Goal: Task Accomplishment & Management: Use online tool/utility

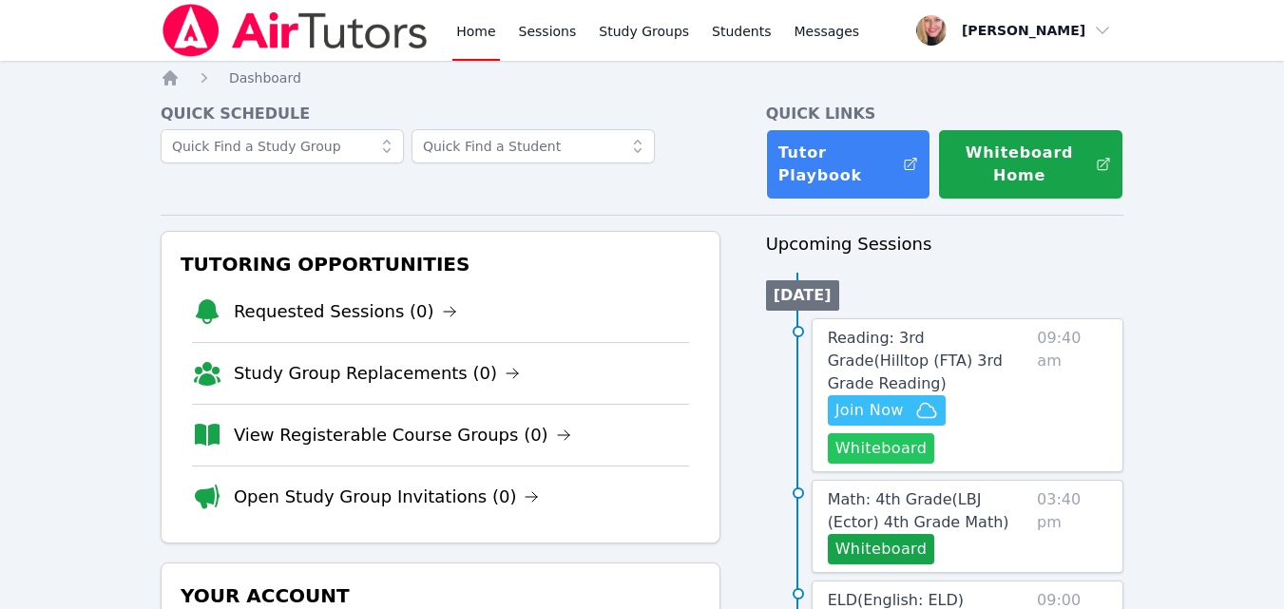
click at [891, 433] on button "Whiteboard" at bounding box center [881, 448] width 107 height 30
click at [916, 399] on icon "button" at bounding box center [926, 410] width 23 height 23
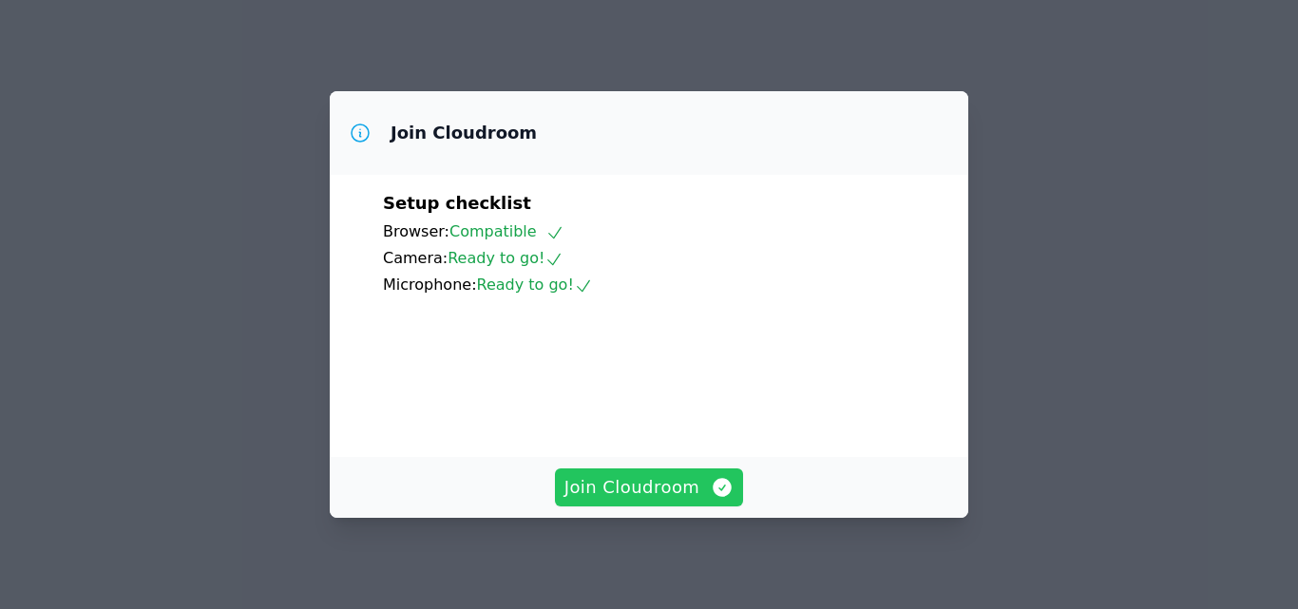
click at [627, 488] on span "Join Cloudroom" at bounding box center [649, 487] width 170 height 27
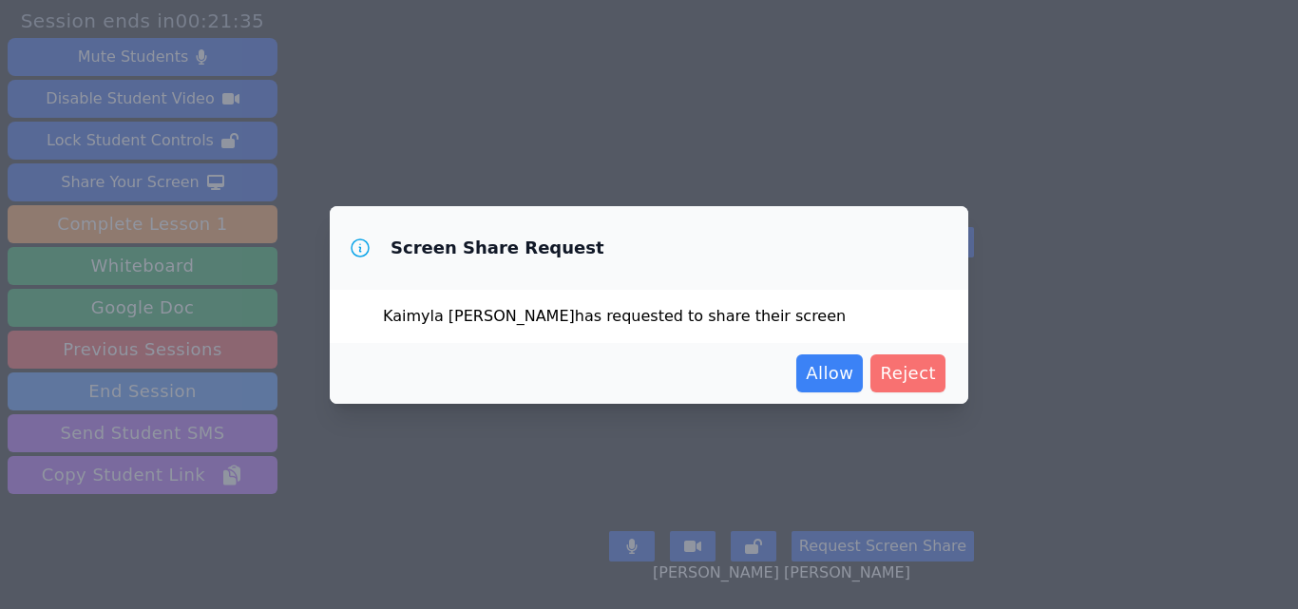
click at [908, 375] on span "Reject" at bounding box center [908, 373] width 56 height 27
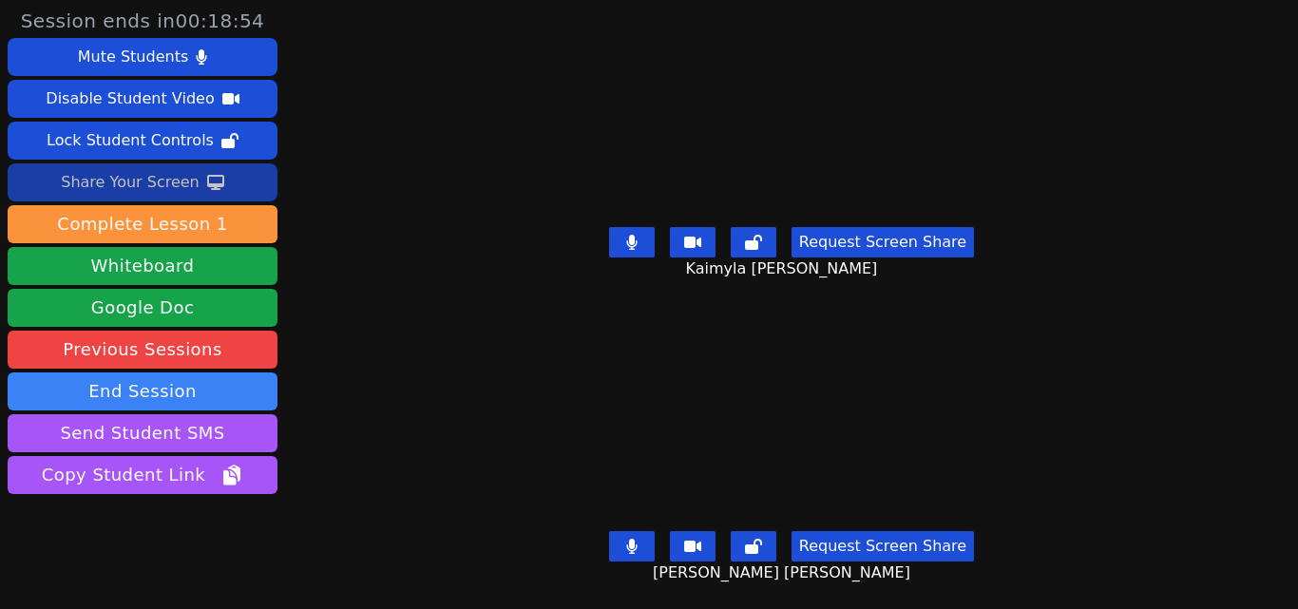
click at [191, 173] on button "Share Your Screen" at bounding box center [143, 182] width 270 height 38
click at [223, 175] on button "Share Your Screen" at bounding box center [143, 182] width 270 height 38
click at [210, 185] on icon at bounding box center [215, 182] width 17 height 15
click at [626, 237] on icon at bounding box center [631, 242] width 10 height 15
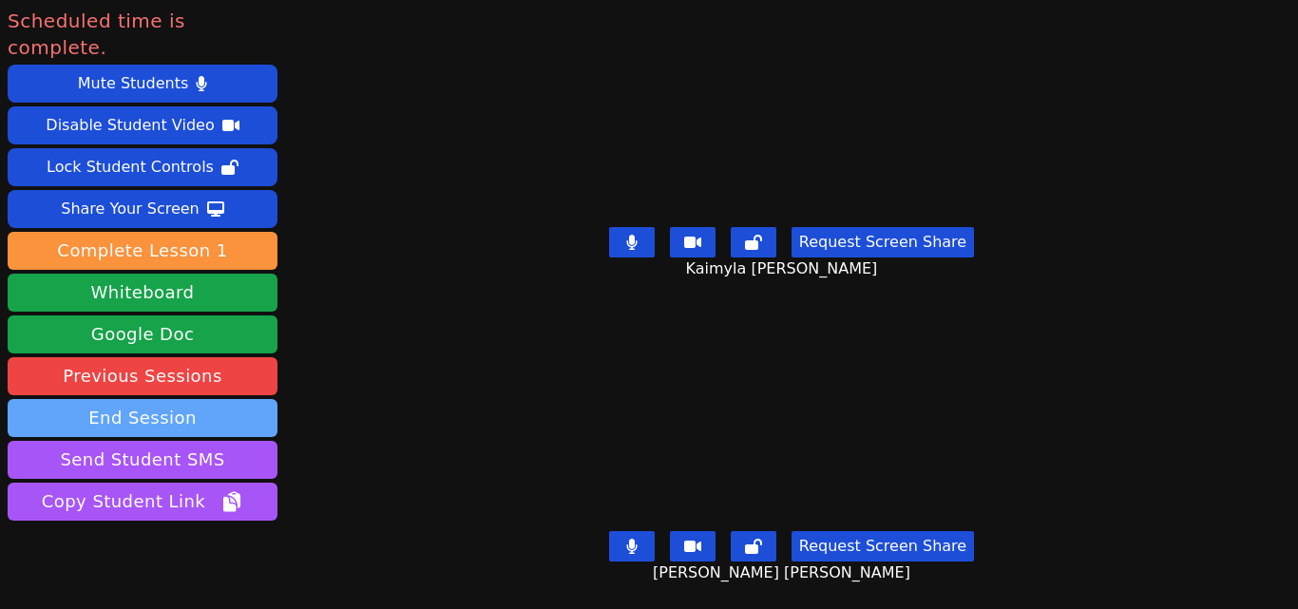
click at [171, 399] on button "End Session" at bounding box center [143, 418] width 270 height 38
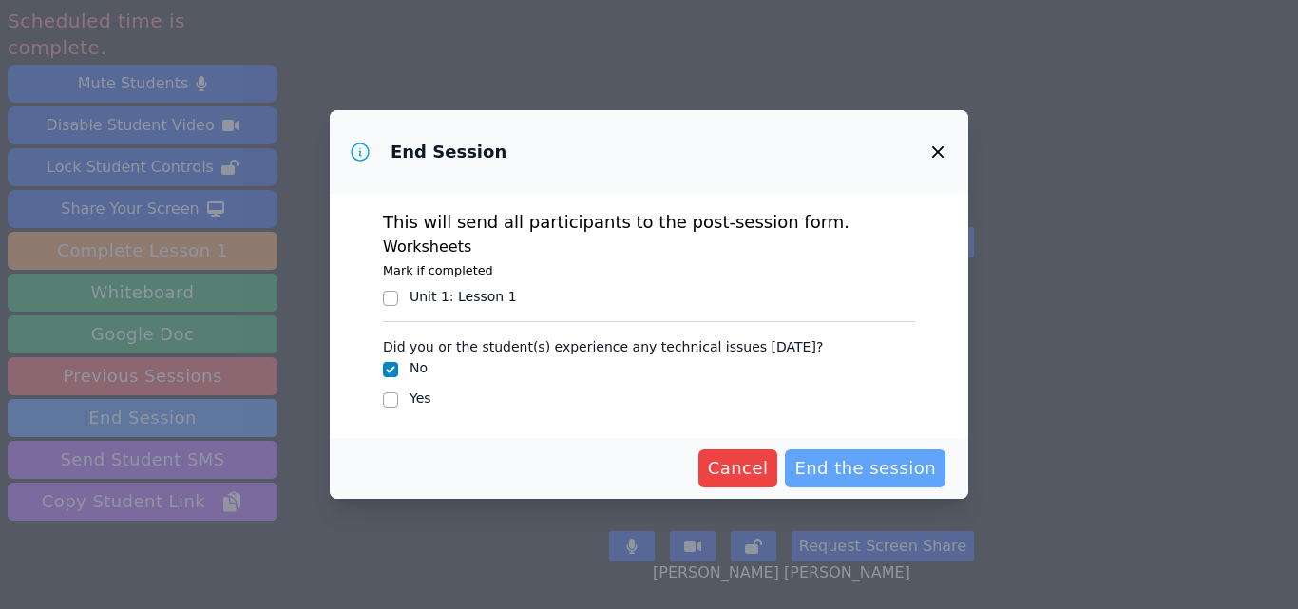
click at [840, 463] on span "End the session" at bounding box center [865, 468] width 142 height 27
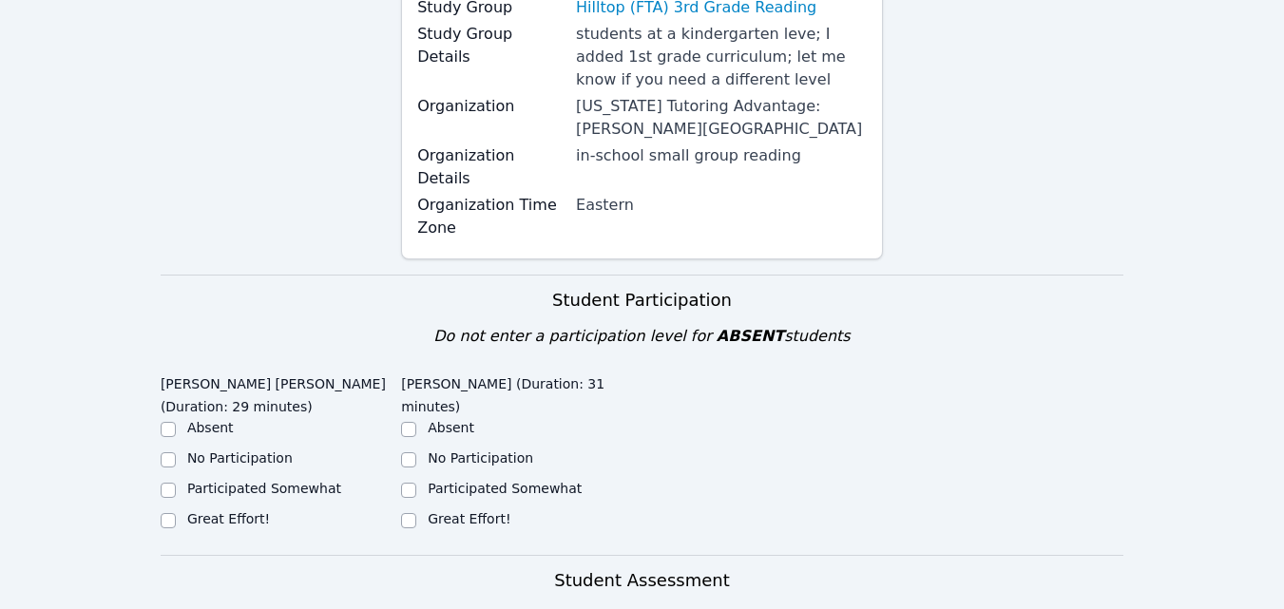
scroll to position [475, 0]
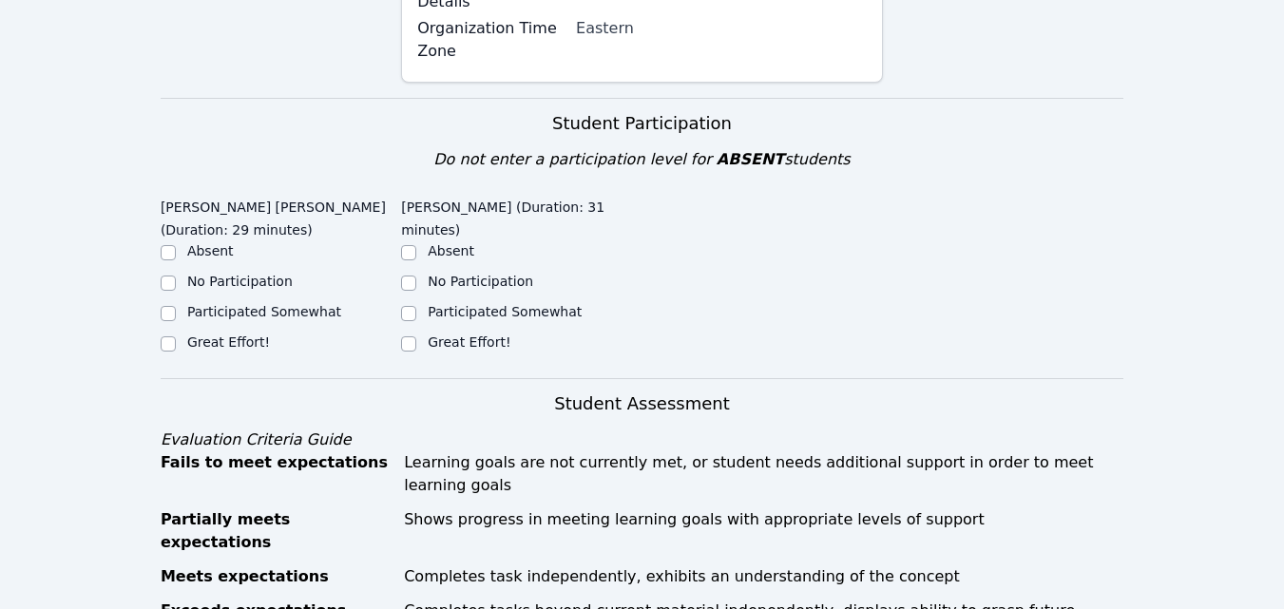
click at [228, 334] on label "Great Effort!" at bounding box center [228, 341] width 83 height 15
click at [176, 336] on input "Great Effort!" at bounding box center [168, 343] width 15 height 15
checkbox input "true"
click at [417, 333] on div "Great Effort!" at bounding box center [521, 344] width 240 height 23
click at [410, 336] on input "Great Effort!" at bounding box center [408, 343] width 15 height 15
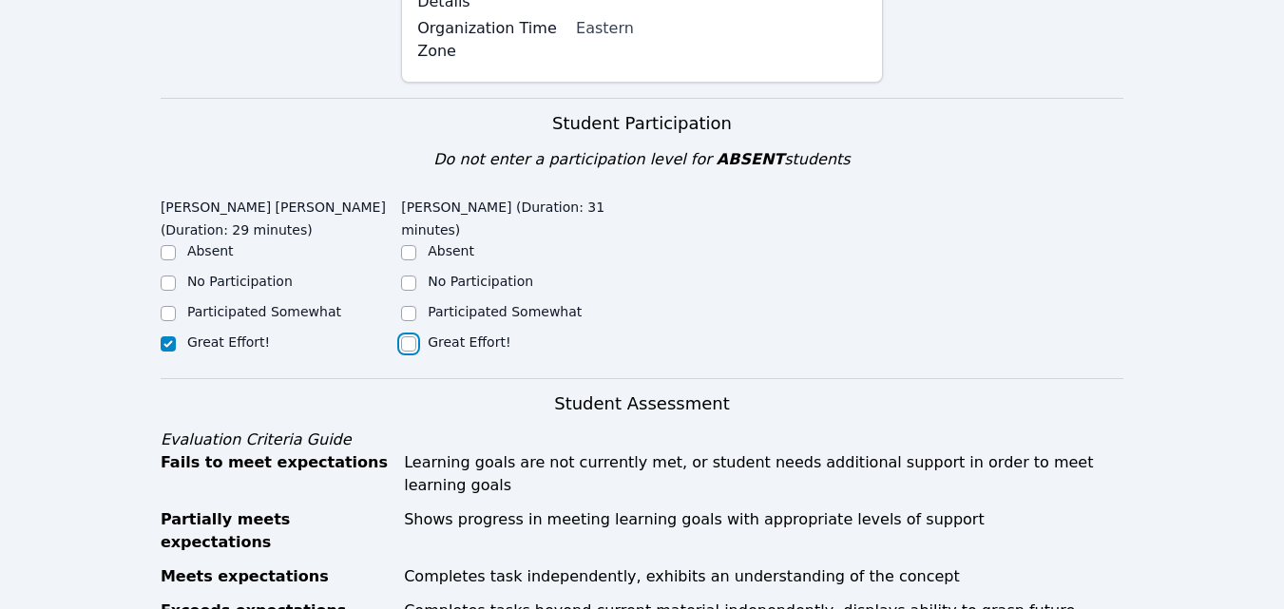
checkbox input "true"
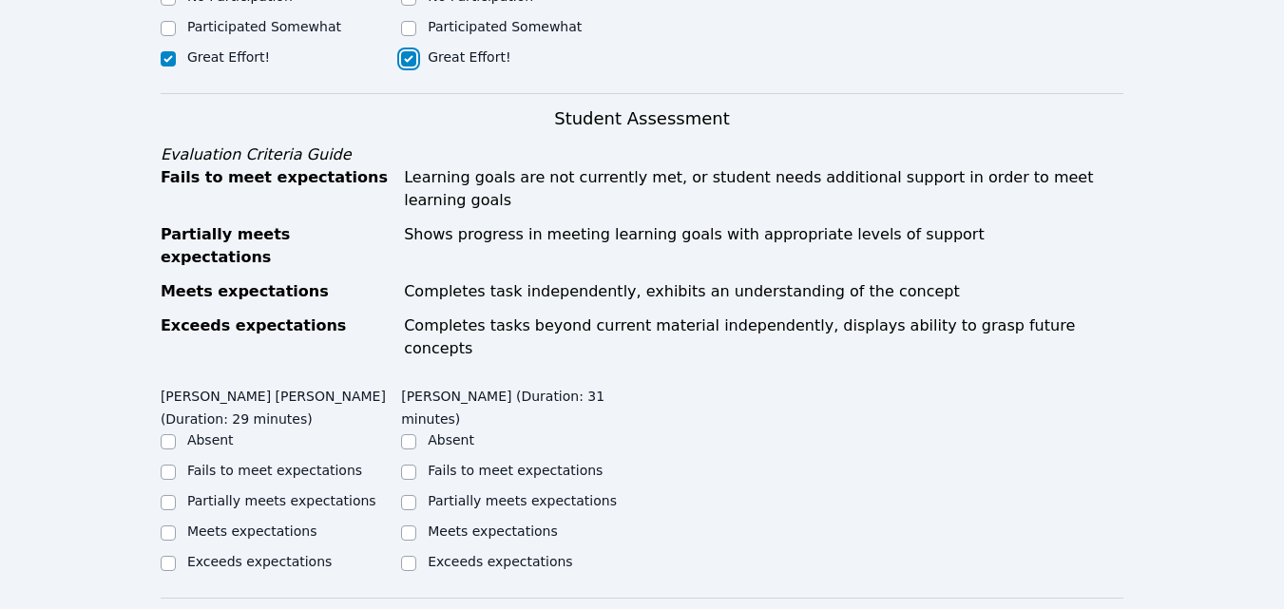
scroll to position [950, 0]
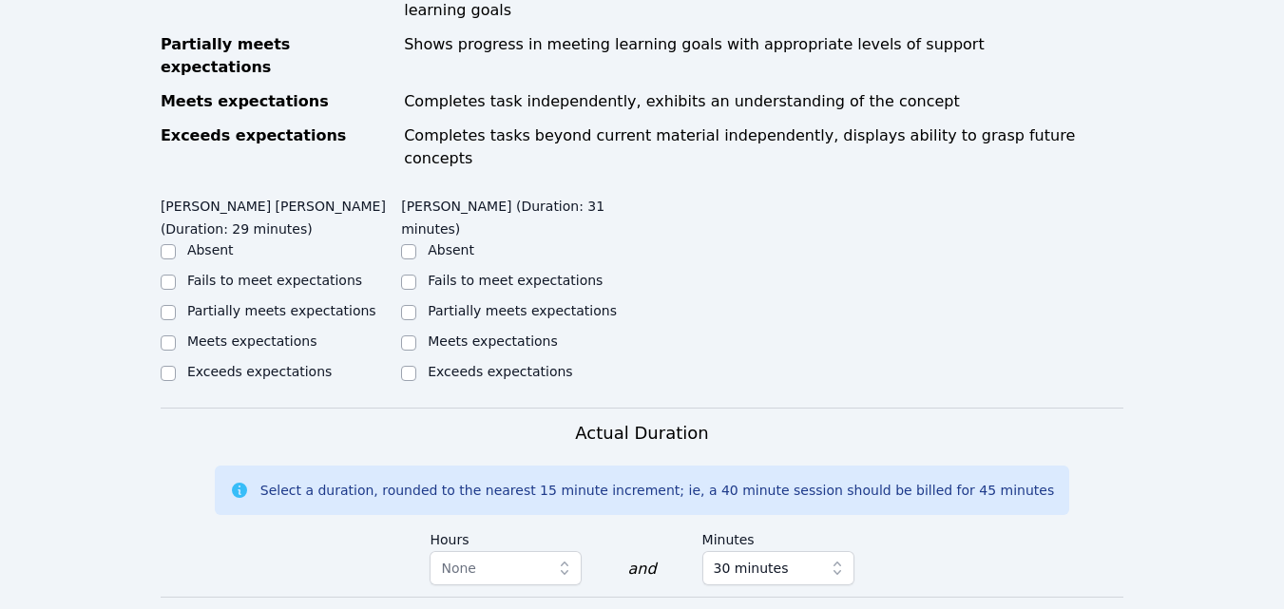
click at [332, 303] on label "Partially meets expectations" at bounding box center [281, 310] width 189 height 15
click at [176, 305] on input "Partially meets expectations" at bounding box center [168, 312] width 15 height 15
checkbox input "true"
click at [476, 303] on label "Partially meets expectations" at bounding box center [522, 310] width 189 height 15
click at [416, 305] on input "Partially meets expectations" at bounding box center [408, 312] width 15 height 15
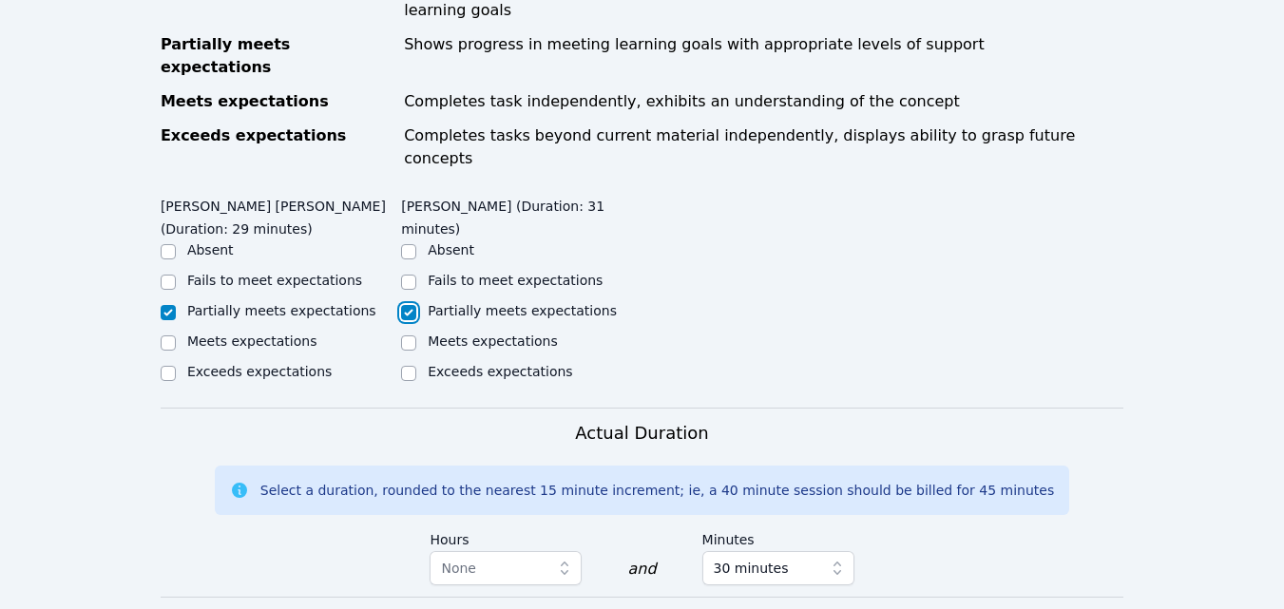
checkbox input "true"
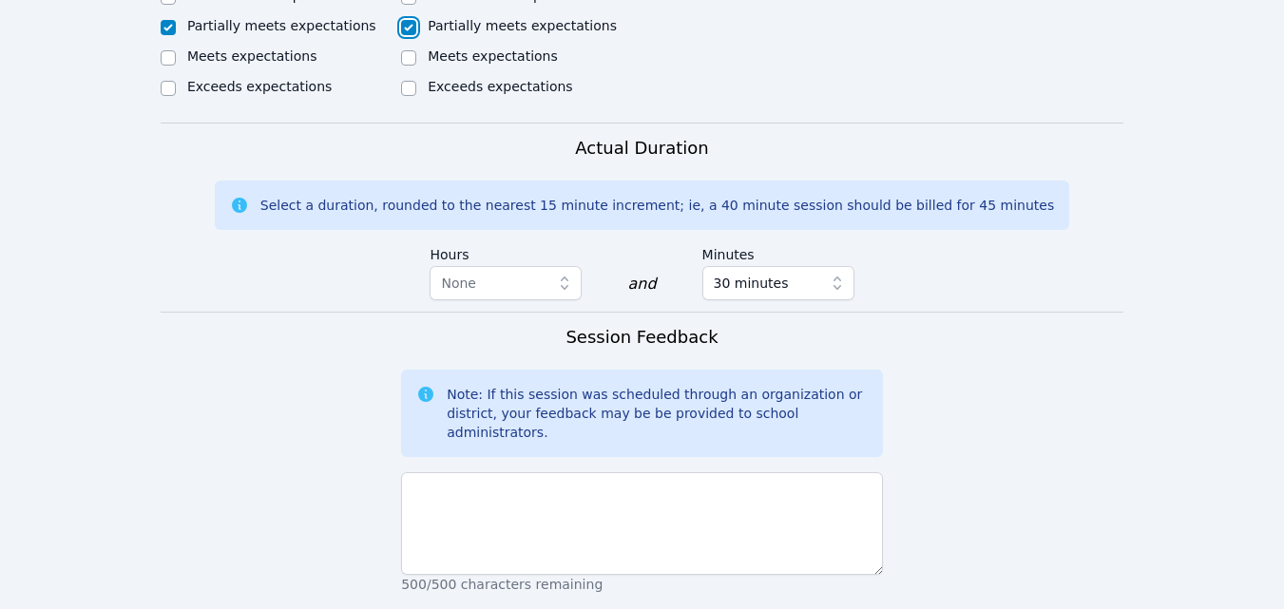
scroll to position [1421, 0]
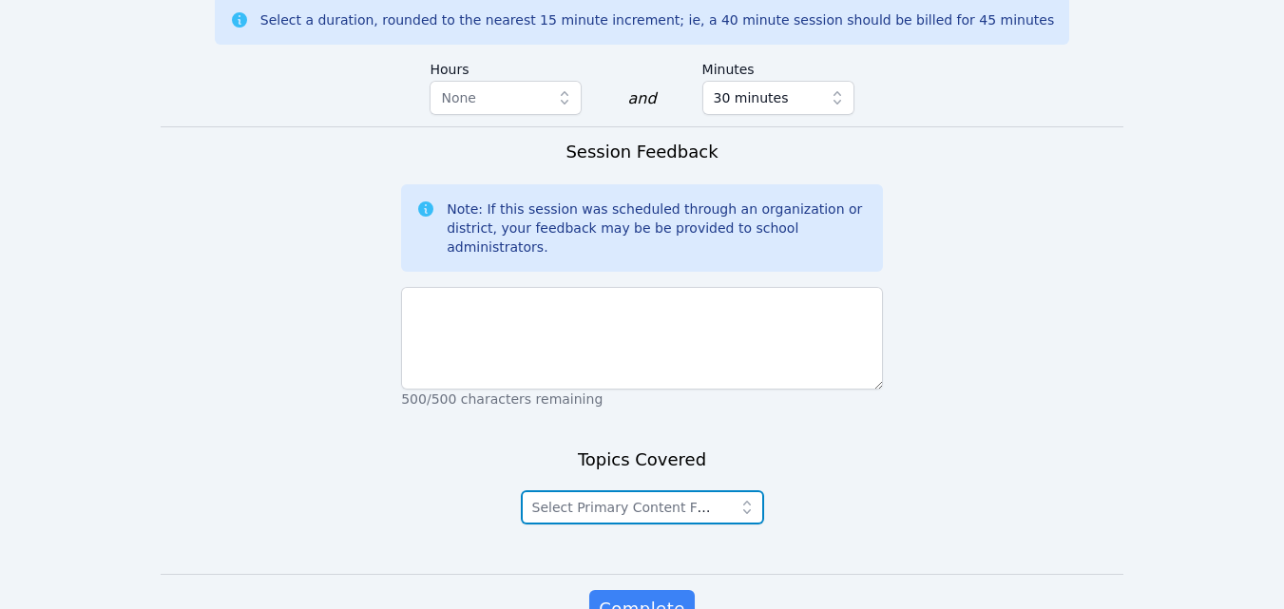
click at [752, 498] on icon "button" at bounding box center [746, 507] width 19 height 19
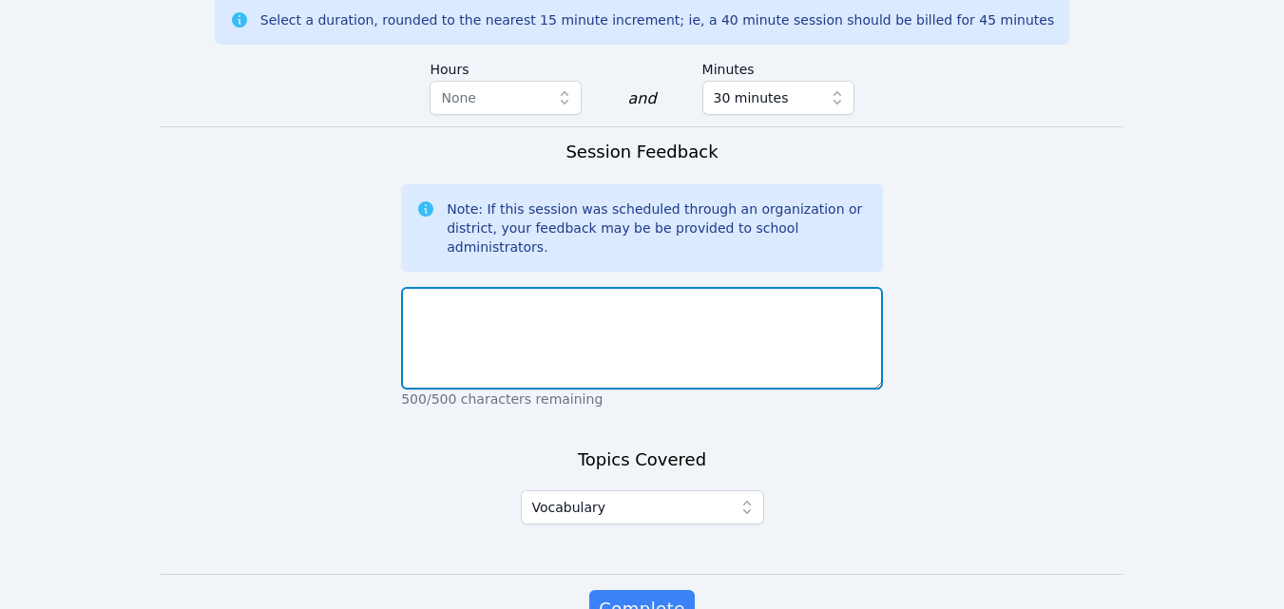
click at [552, 287] on textarea at bounding box center [642, 338] width 482 height 103
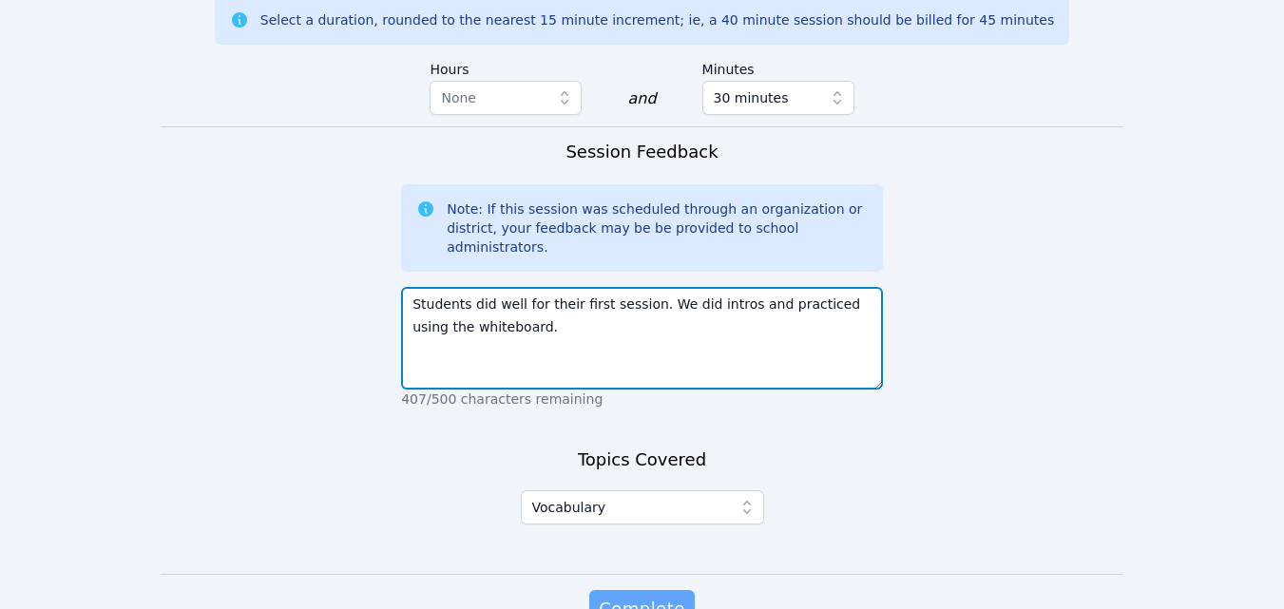
type textarea "Students did well for their first session. We did intros and practiced using th…"
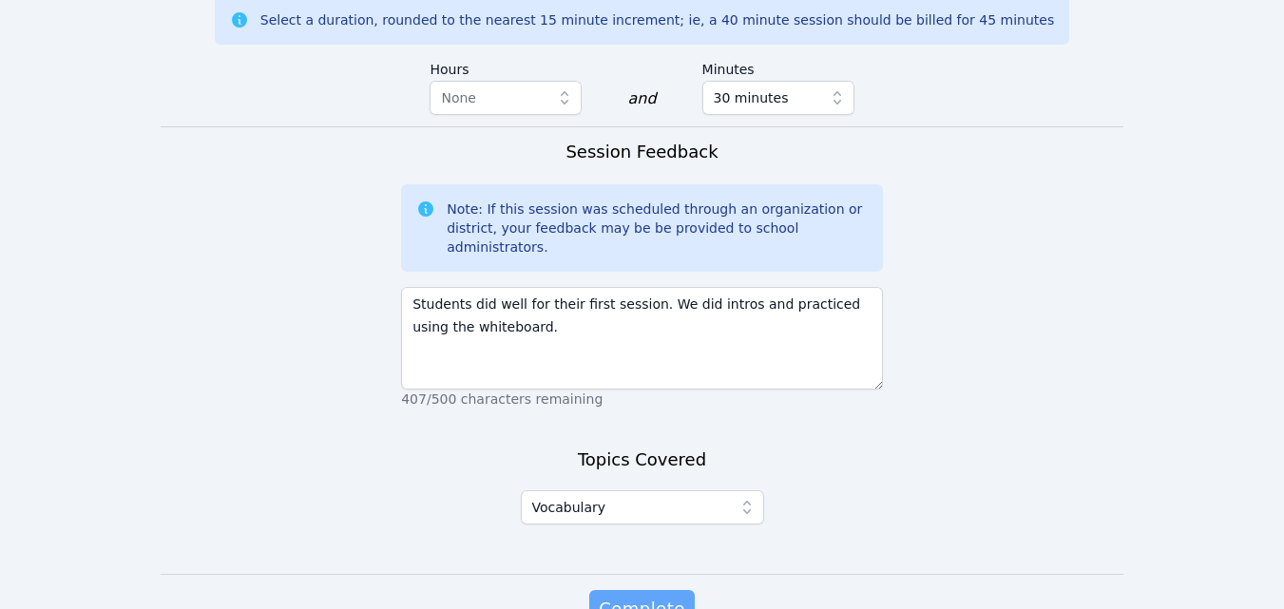
click at [682, 590] on button "Complete" at bounding box center [641, 609] width 105 height 38
